Goal: Task Accomplishment & Management: Use online tool/utility

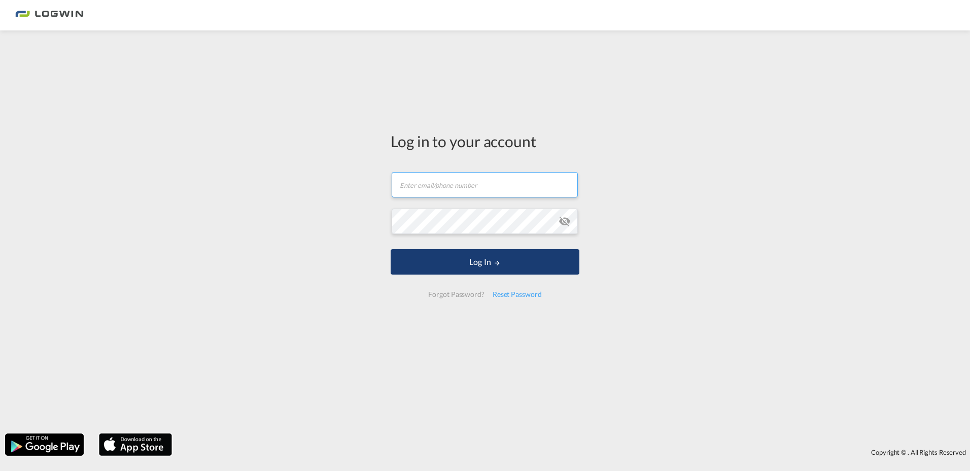
type input "[PERSON_NAME][EMAIL_ADDRESS][DOMAIN_NAME]"
click at [484, 265] on button "Log In" at bounding box center [485, 261] width 189 height 25
